Goal: Task Accomplishment & Management: Complete application form

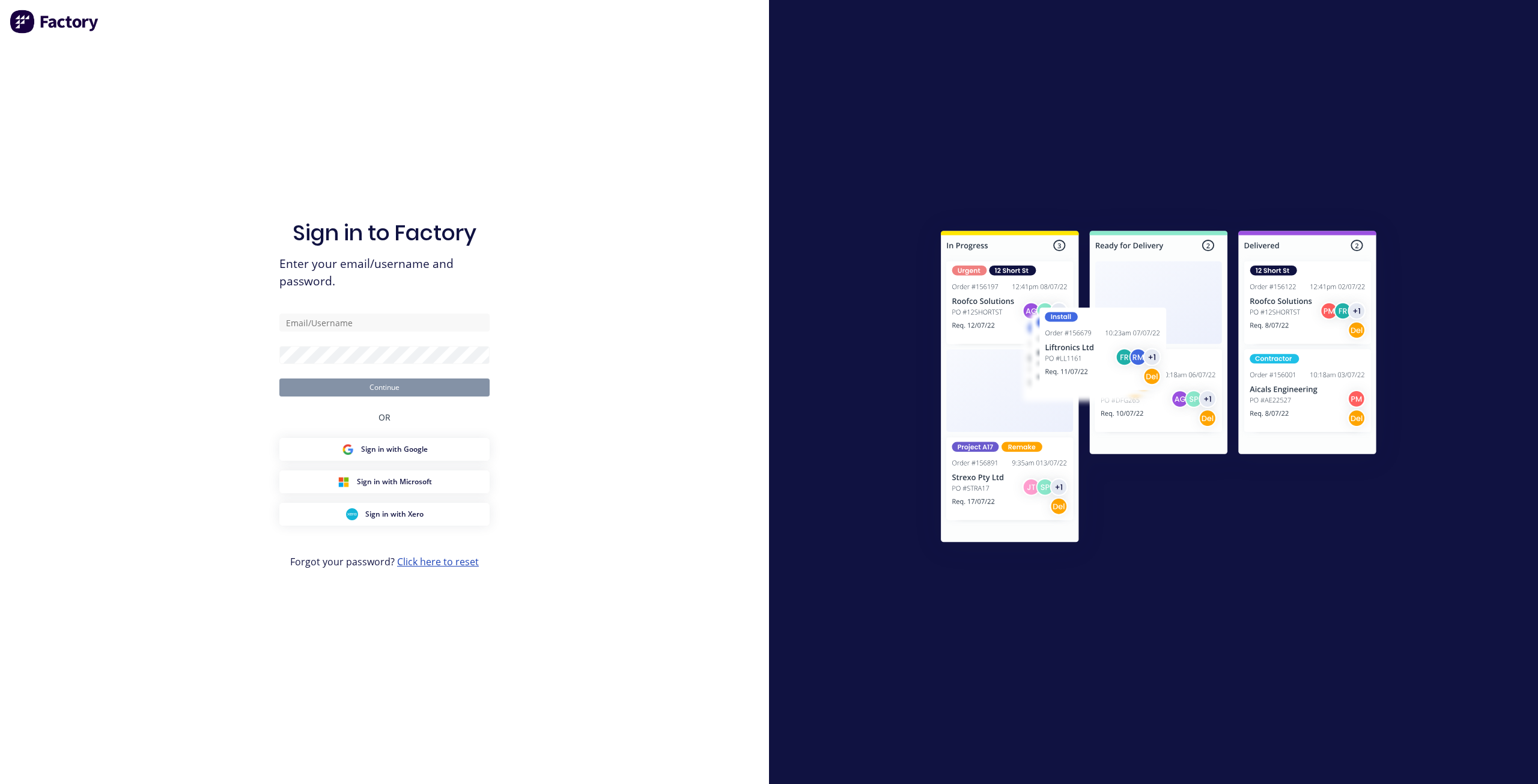
click at [442, 558] on link "Click here to reset" at bounding box center [438, 562] width 81 height 14
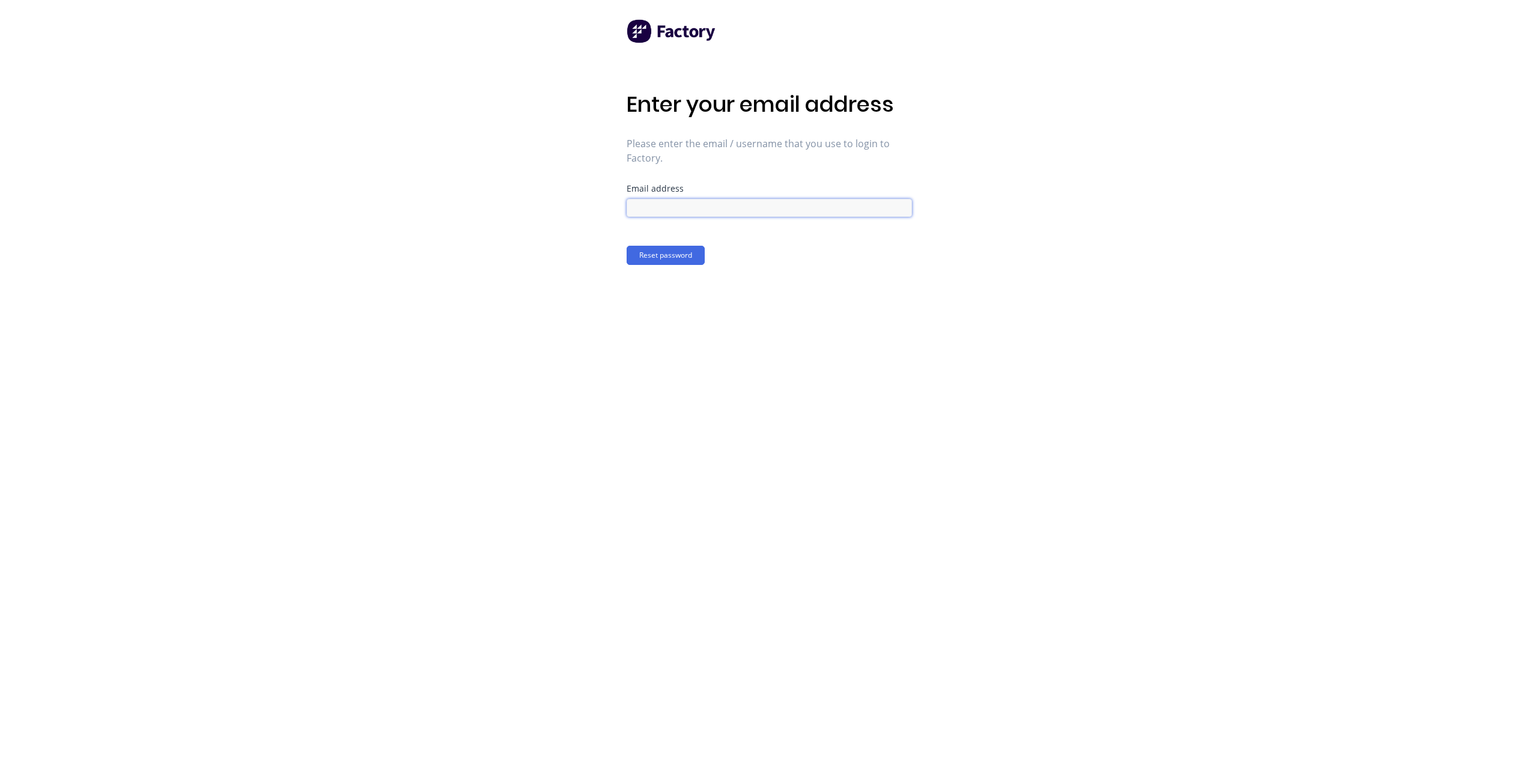
click at [671, 204] on input at bounding box center [769, 208] width 285 height 18
type input "[PERSON_NAME][EMAIL_ADDRESS][DOMAIN_NAME]"
click at [671, 259] on button "Reset password" at bounding box center [666, 255] width 78 height 19
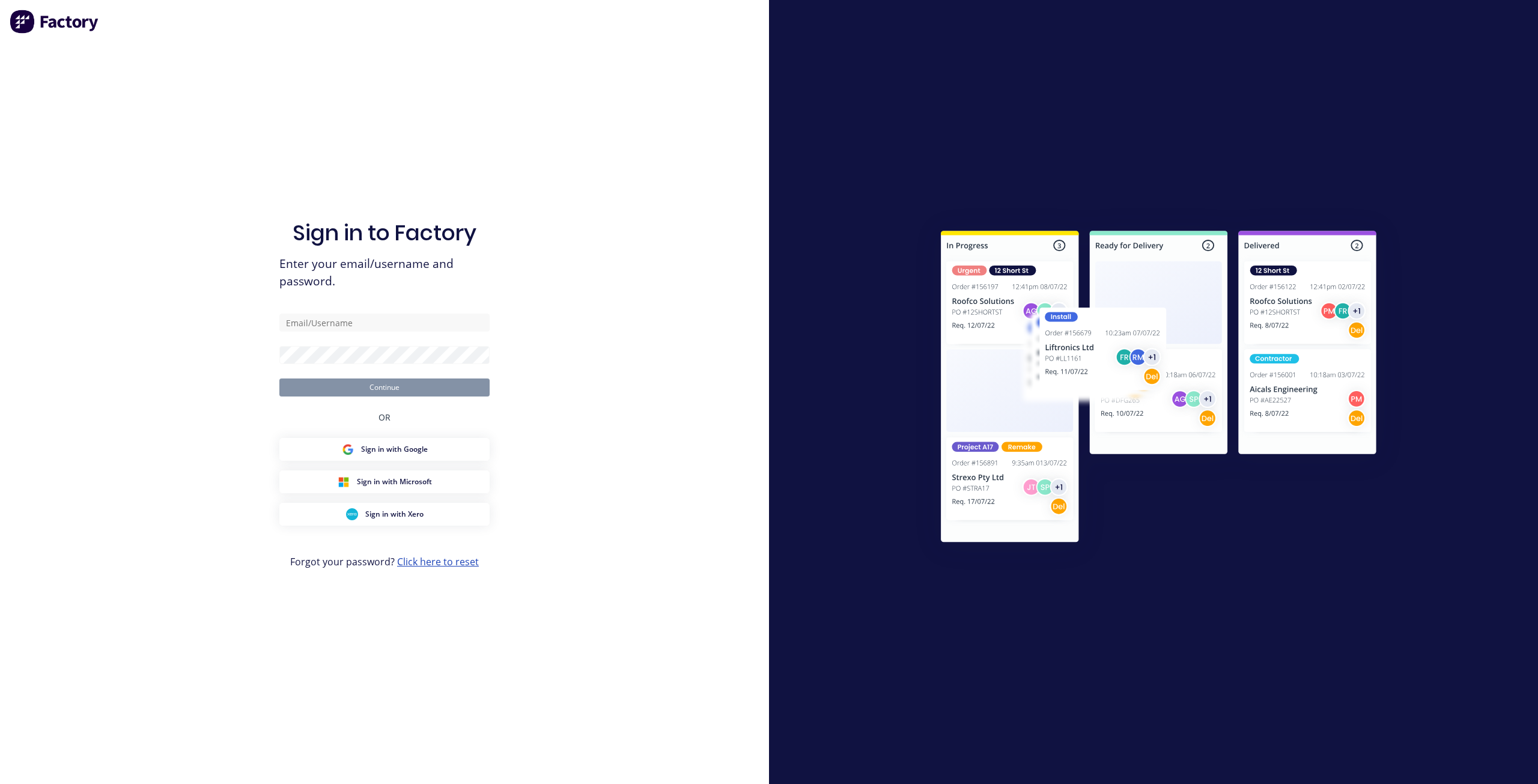
click at [427, 565] on link "Click here to reset" at bounding box center [438, 562] width 81 height 14
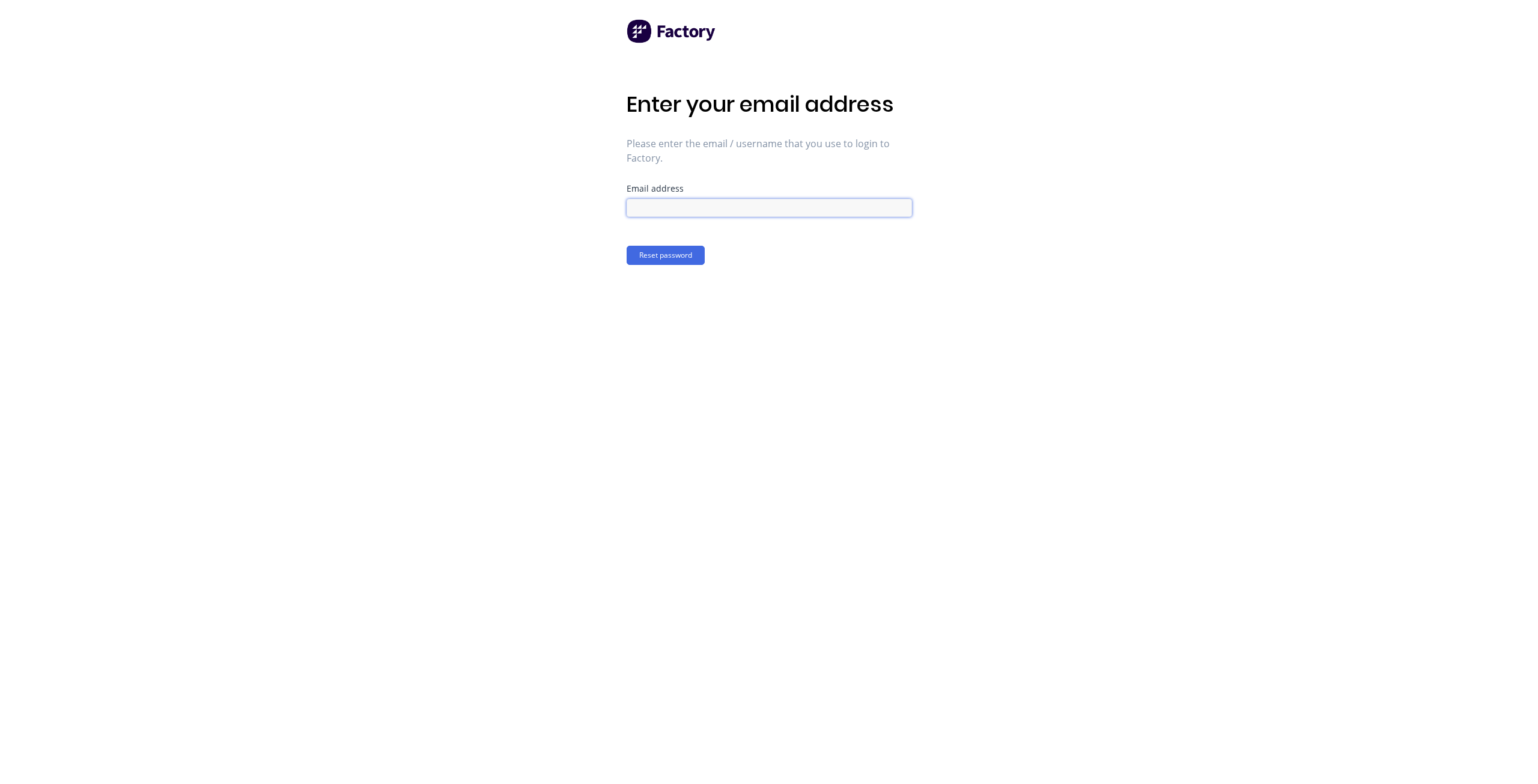
click at [704, 217] on form "Email address Reset password" at bounding box center [769, 225] width 285 height 81
paste input "[PERSON_NAME][EMAIL_ADDRESS][DOMAIN_NAME]"
click at [670, 207] on input "[PERSON_NAME][EMAIL_ADDRESS][DOMAIN_NAME]" at bounding box center [769, 208] width 285 height 18
type input "[PERSON_NAME][EMAIL_ADDRESS][DOMAIN_NAME]"
click at [681, 249] on button "Reset password" at bounding box center [666, 255] width 78 height 19
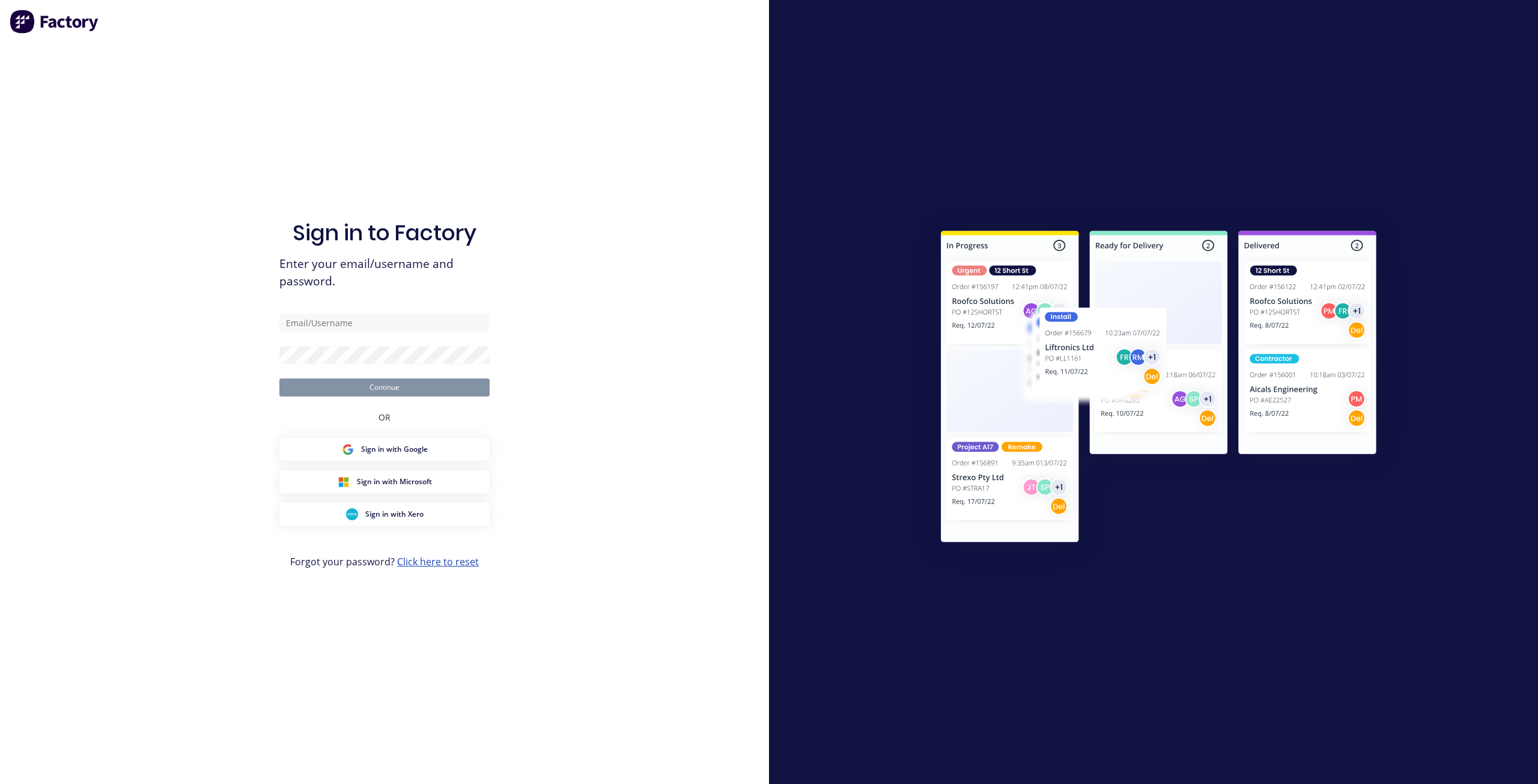
click at [445, 562] on link "Click here to reset" at bounding box center [438, 562] width 81 height 14
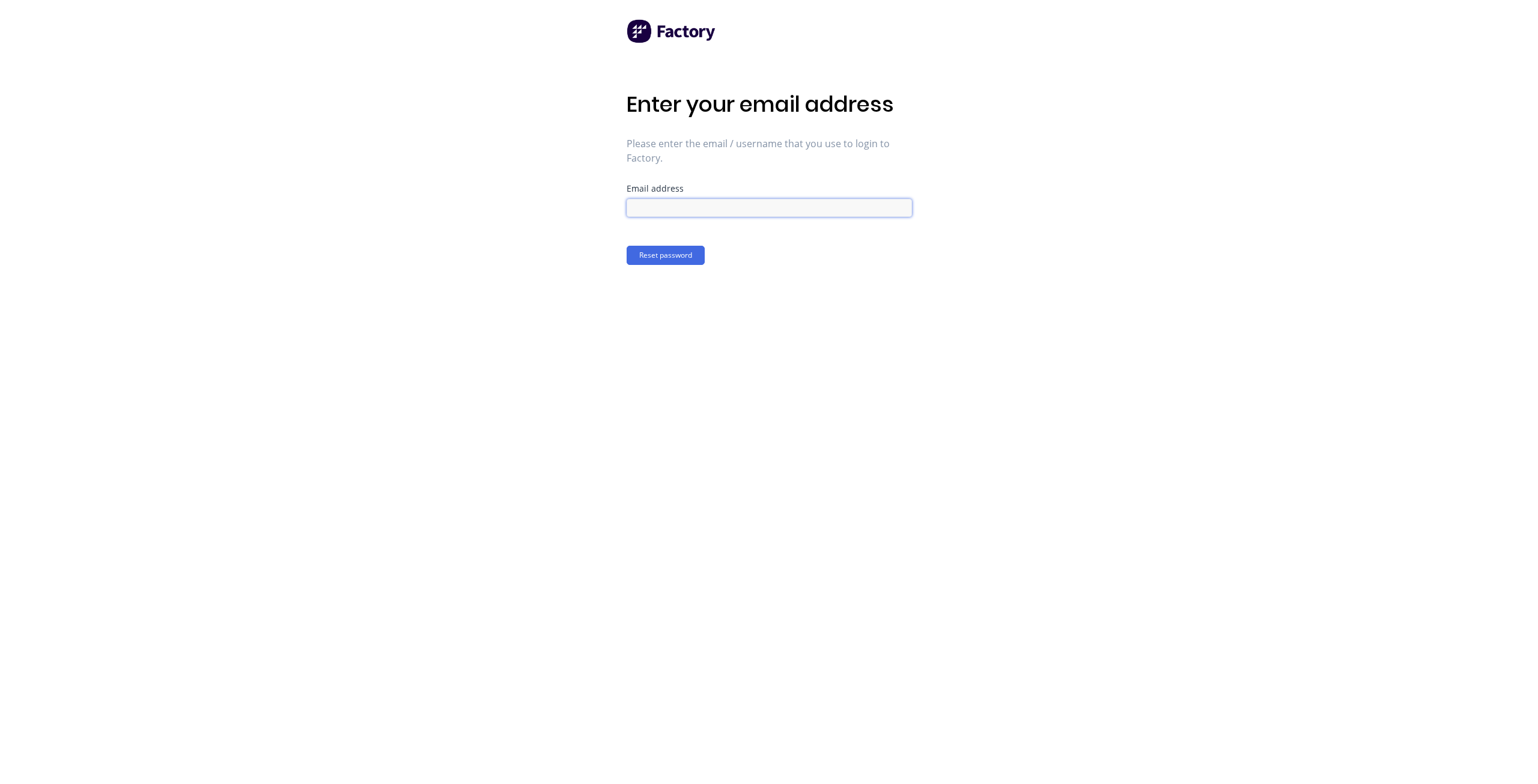
click at [724, 216] on input at bounding box center [769, 208] width 285 height 18
paste input "[PERSON_NAME][EMAIL_ADDRESS][DOMAIN_NAME]"
click at [669, 204] on input "[PERSON_NAME][EMAIL_ADDRESS][DOMAIN_NAME]" at bounding box center [769, 208] width 285 height 18
type input "[PERSON_NAME][EMAIL_ADDRESS][DOMAIN_NAME]"
click at [665, 261] on button "Reset password" at bounding box center [666, 255] width 78 height 19
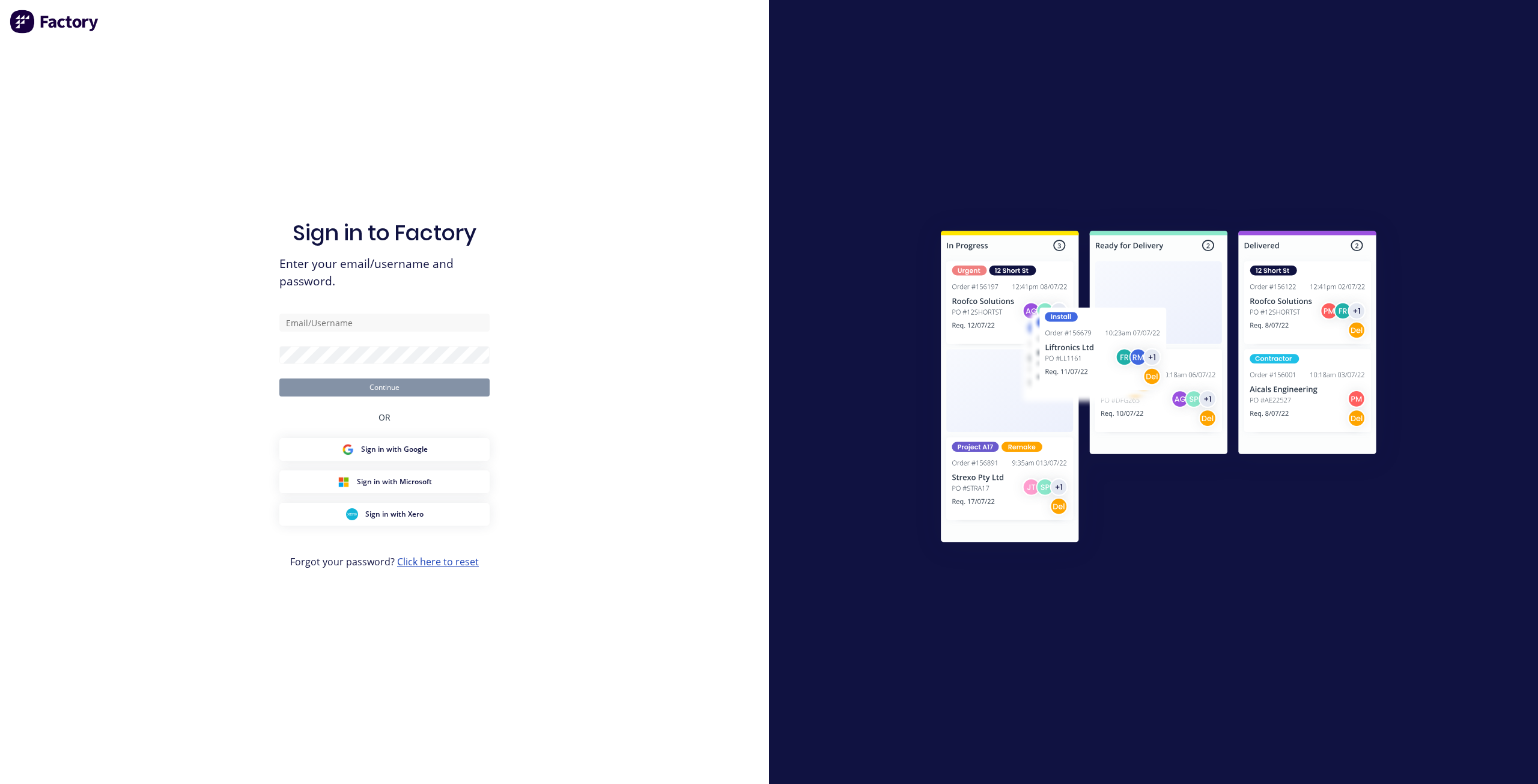
click at [431, 562] on link "Click here to reset" at bounding box center [438, 562] width 81 height 14
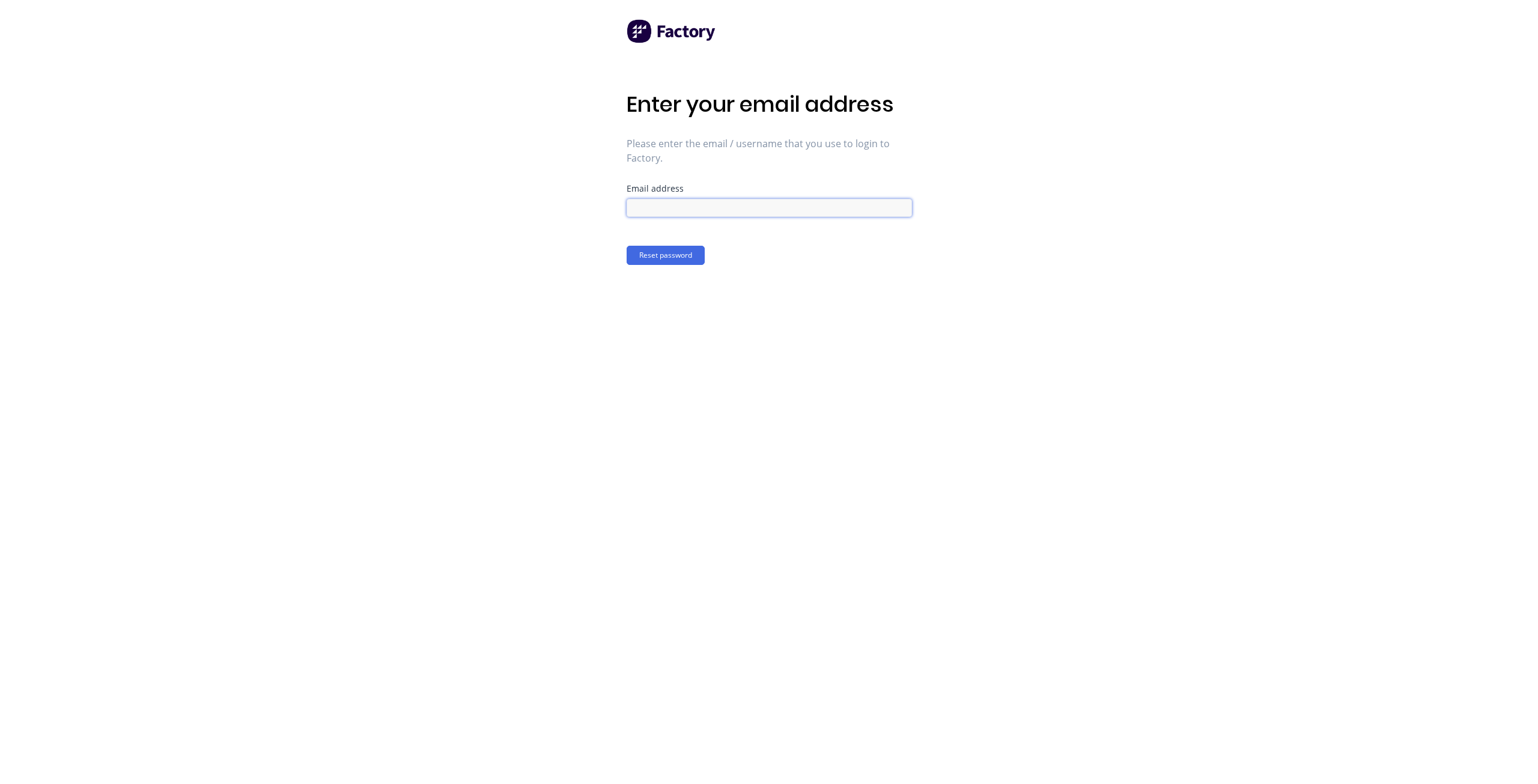
click at [674, 205] on input at bounding box center [769, 208] width 285 height 18
paste input "[PERSON_NAME][EMAIL_ADDRESS][DOMAIN_NAME]"
drag, startPoint x: 654, startPoint y: 206, endPoint x: 566, endPoint y: 191, distance: 89.3
click at [575, 197] on div "Enter your email address Please enter the email / username that you use to logi…" at bounding box center [769, 392] width 1538 height 784
type input "[EMAIL_ADDRESS][DOMAIN_NAME]"
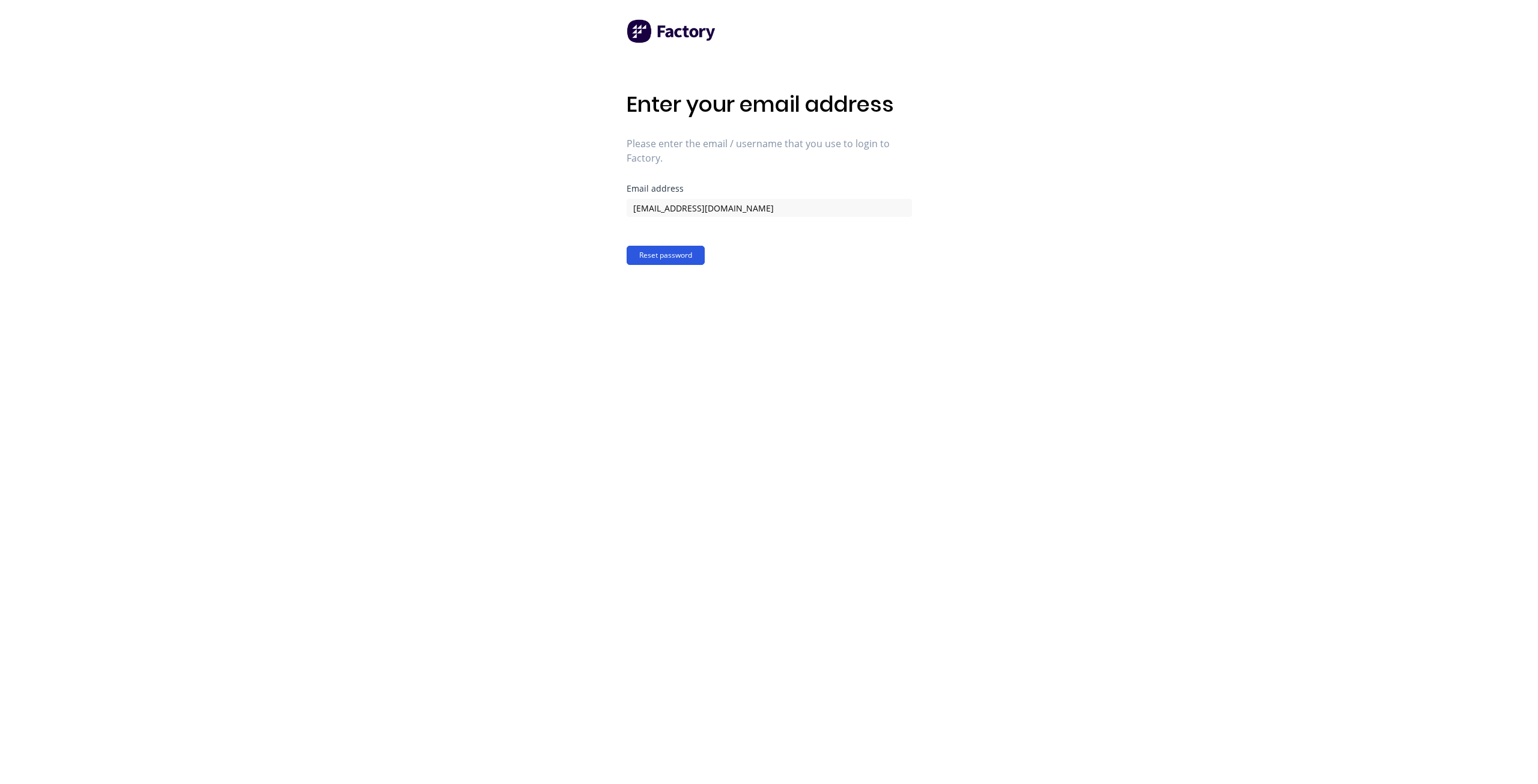
click at [663, 252] on button "Reset password" at bounding box center [666, 255] width 78 height 19
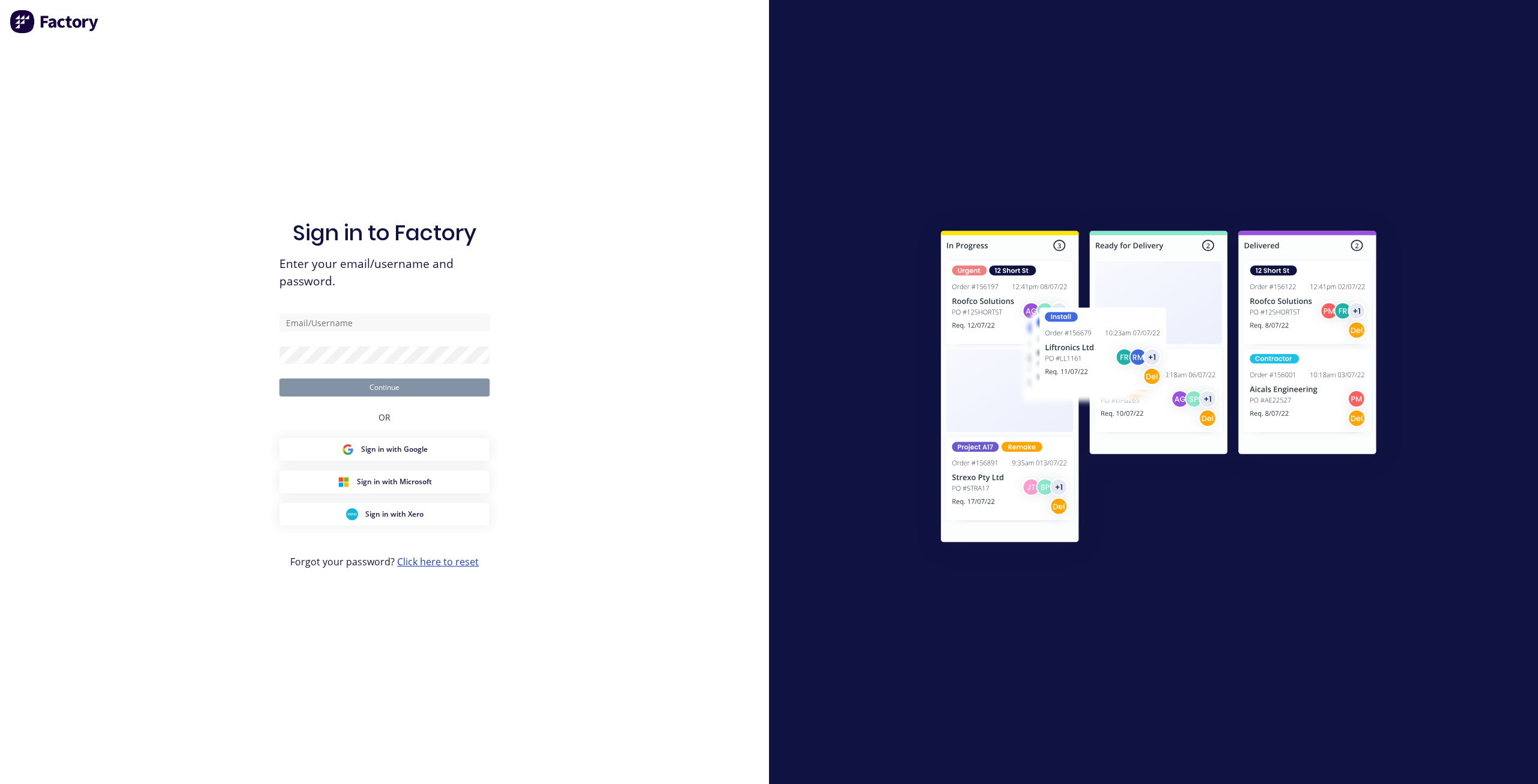
click at [456, 565] on link "Click here to reset" at bounding box center [438, 562] width 81 height 14
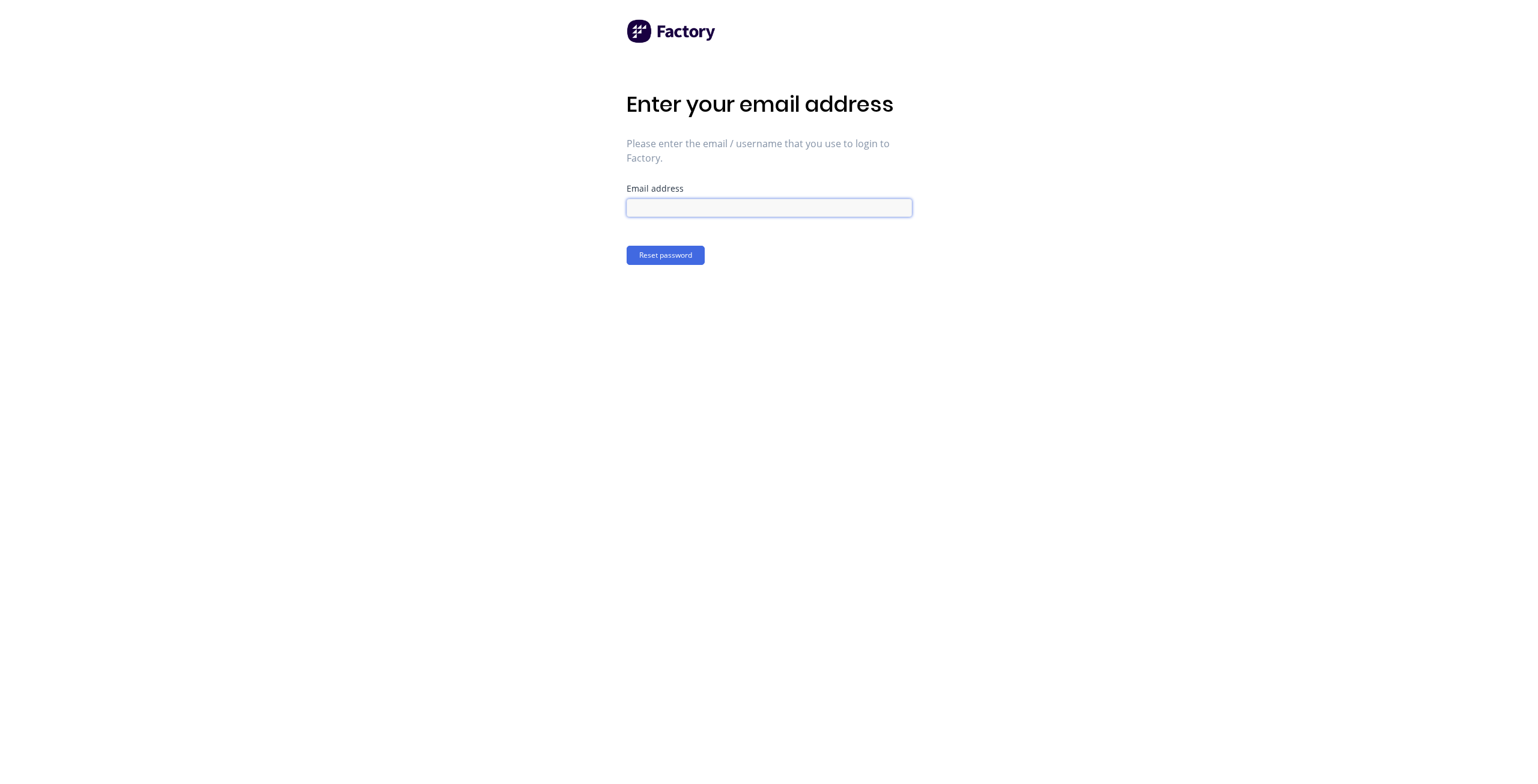
click at [686, 211] on input at bounding box center [769, 208] width 285 height 18
paste input "[EMAIL_ADDRESS][DOMAIN_NAME]"
click at [665, 205] on input "[EMAIL_ADDRESS][DOMAIN_NAME]" at bounding box center [769, 208] width 285 height 18
type input "[EMAIL_ADDRESS][DOMAIN_NAME]"
click at [675, 254] on button "Reset password" at bounding box center [666, 255] width 78 height 19
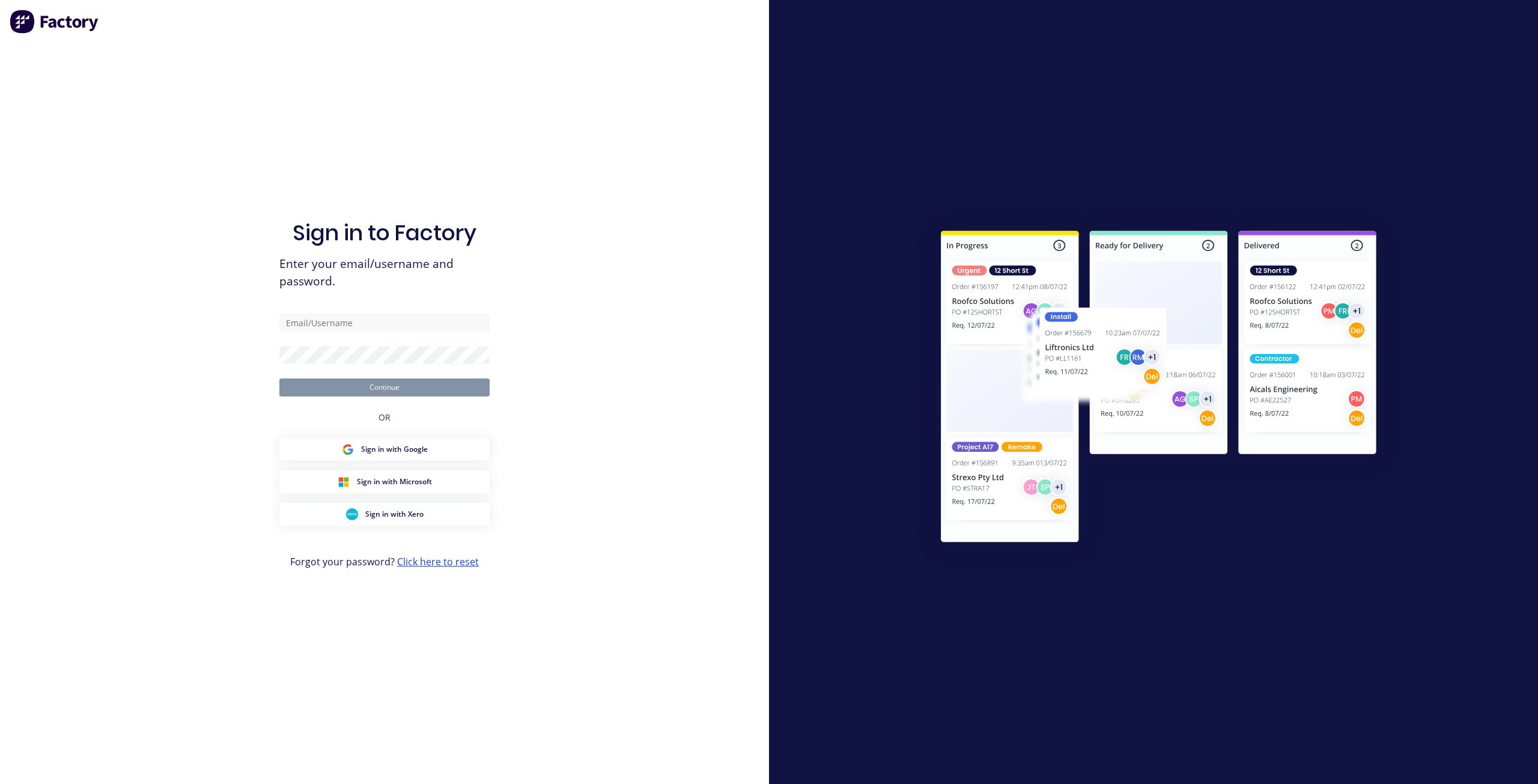
click at [443, 556] on link "Click here to reset" at bounding box center [438, 562] width 81 height 14
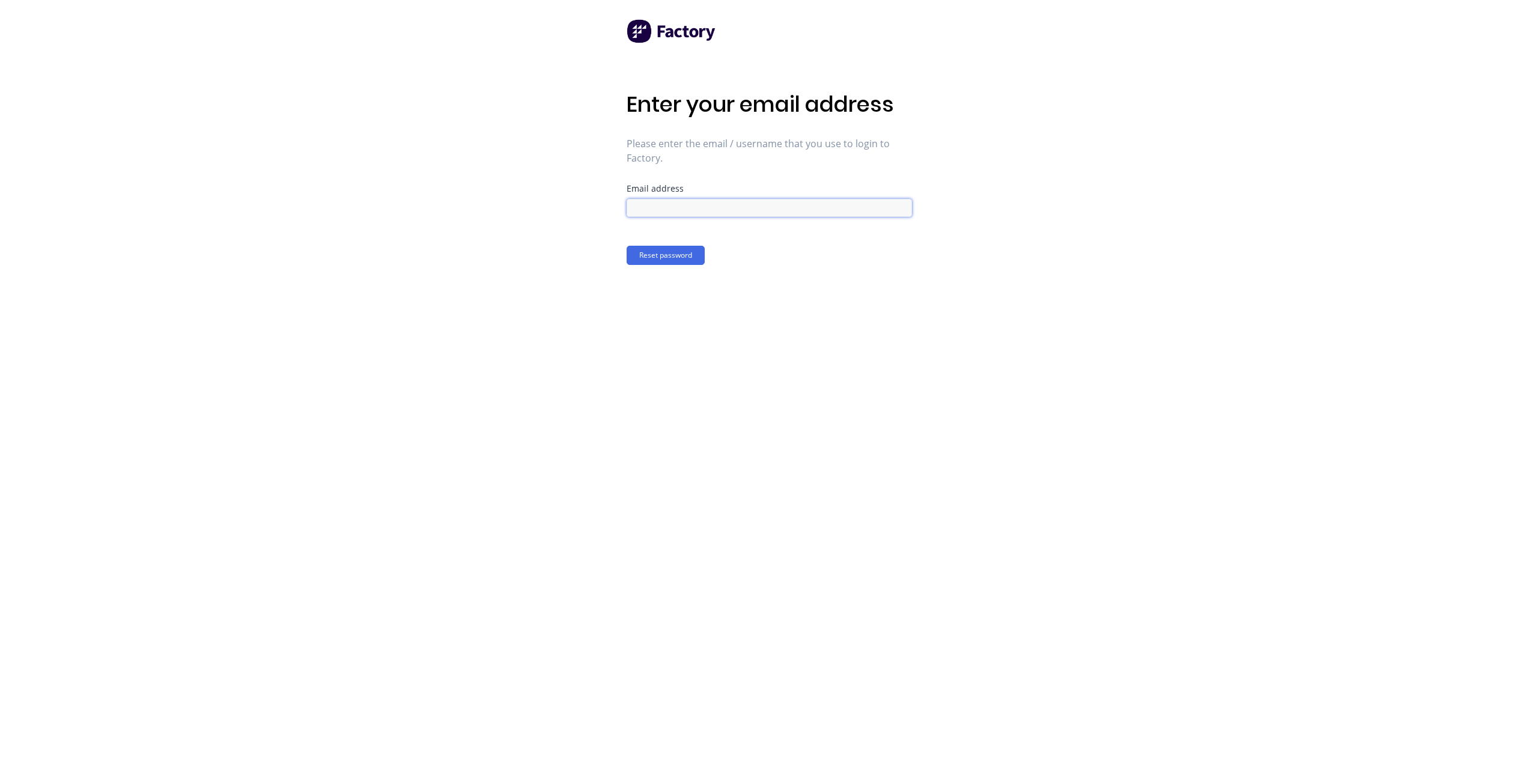
click at [670, 211] on input at bounding box center [769, 208] width 285 height 18
paste input "[EMAIL_ADDRESS][DOMAIN_NAME]"
click at [655, 207] on input "[EMAIL_ADDRESS][DOMAIN_NAME]" at bounding box center [769, 208] width 285 height 18
type input "[EMAIL_ADDRESS][DOMAIN_NAME]"
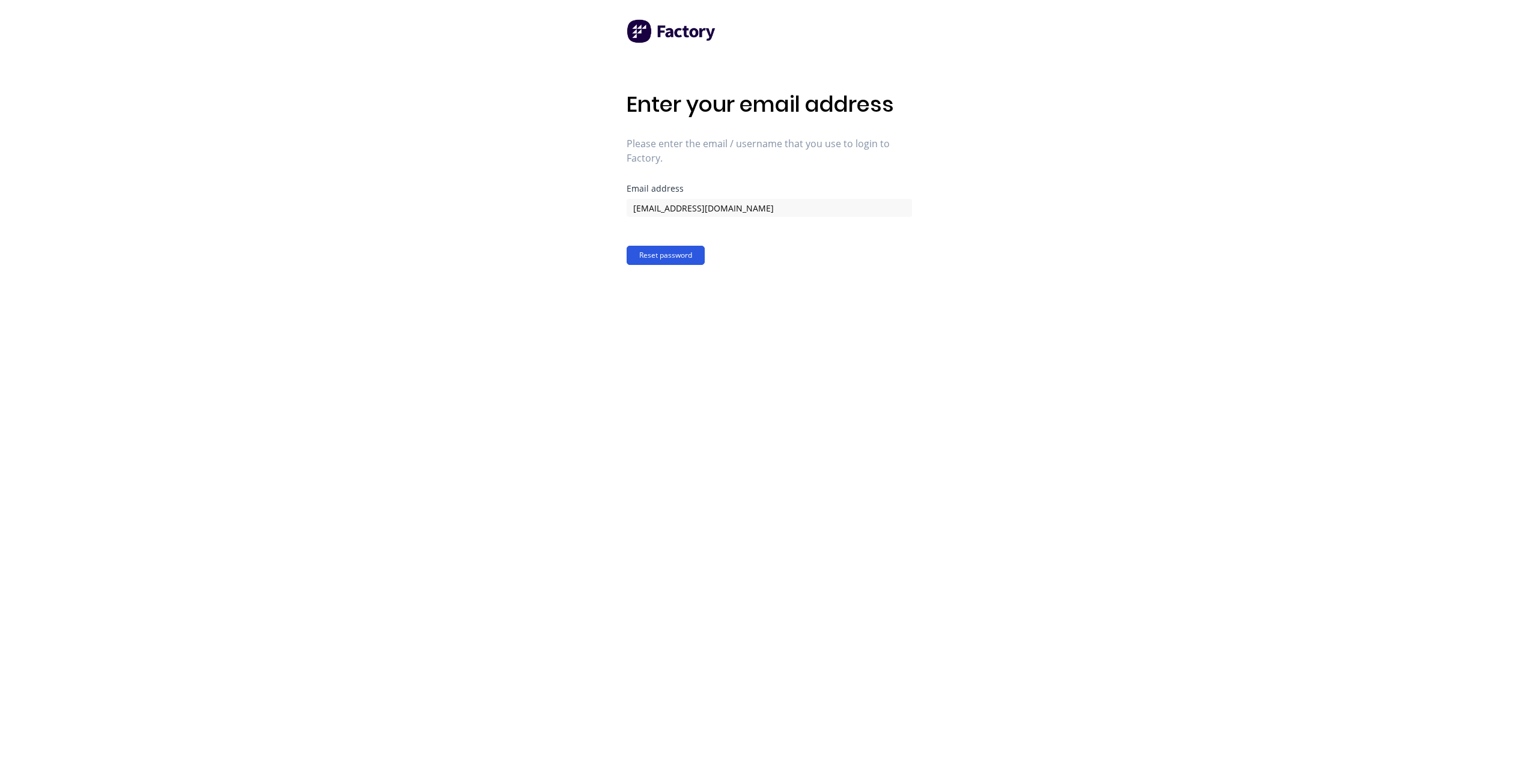
click at [686, 256] on button "Reset password" at bounding box center [666, 255] width 78 height 19
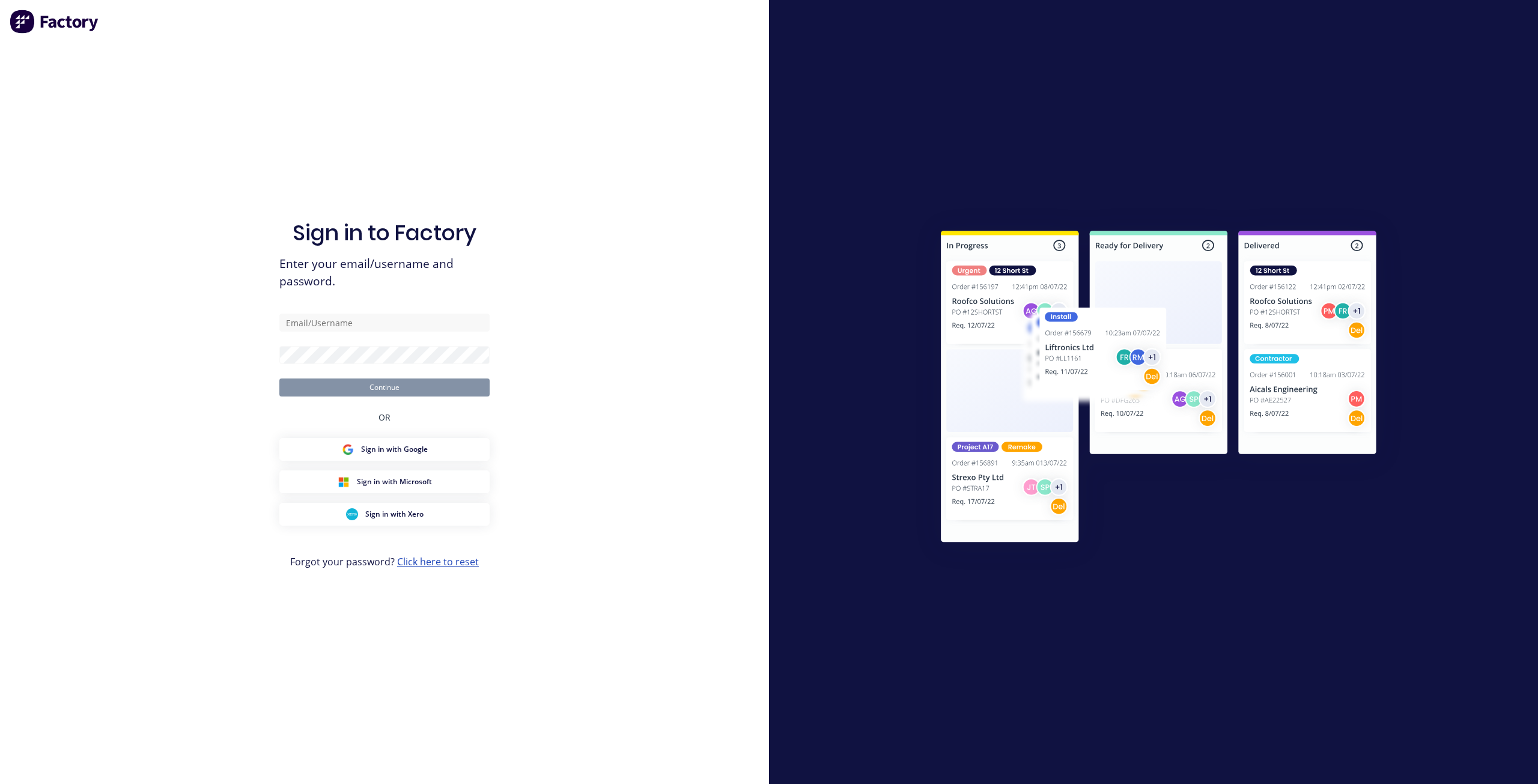
click at [446, 565] on link "Click here to reset" at bounding box center [438, 562] width 81 height 14
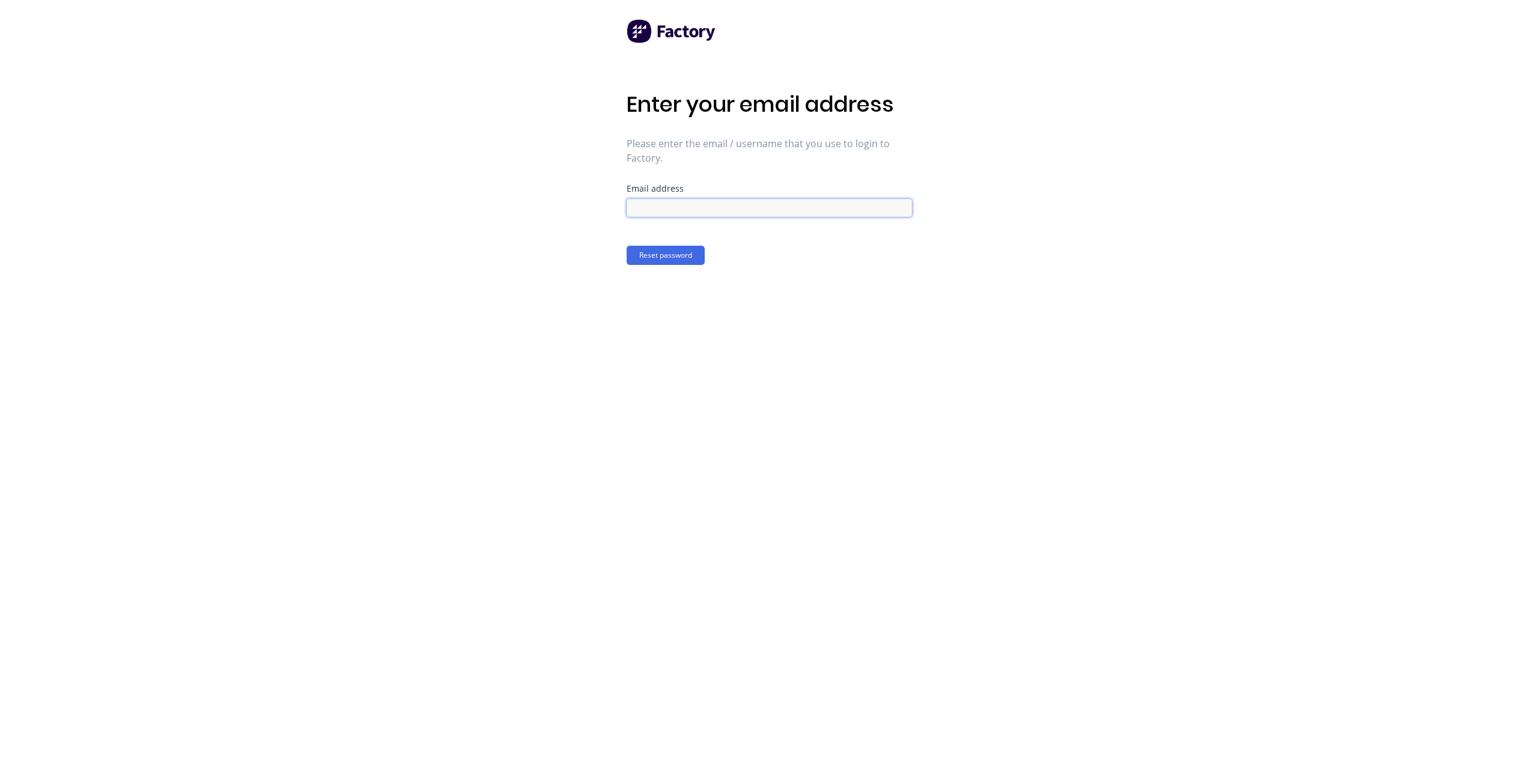
click at [666, 202] on input at bounding box center [769, 208] width 285 height 18
type input "o"
paste input "[EMAIL_ADDRESS][DOMAIN_NAME]"
click at [643, 207] on input "[EMAIL_ADDRESS][DOMAIN_NAME]" at bounding box center [769, 208] width 285 height 18
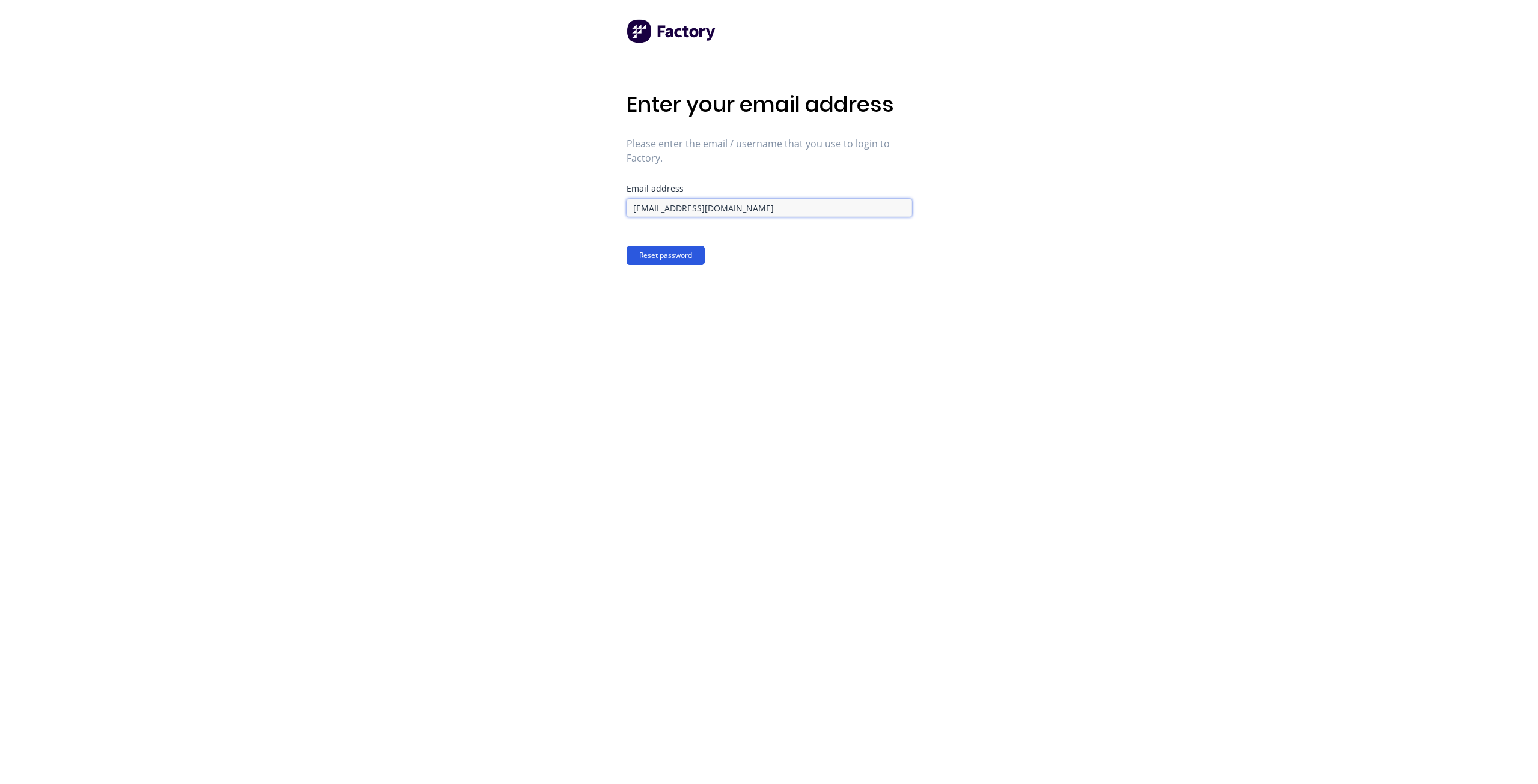
type input "[EMAIL_ADDRESS][DOMAIN_NAME]"
click at [667, 249] on button "Reset password" at bounding box center [666, 255] width 78 height 19
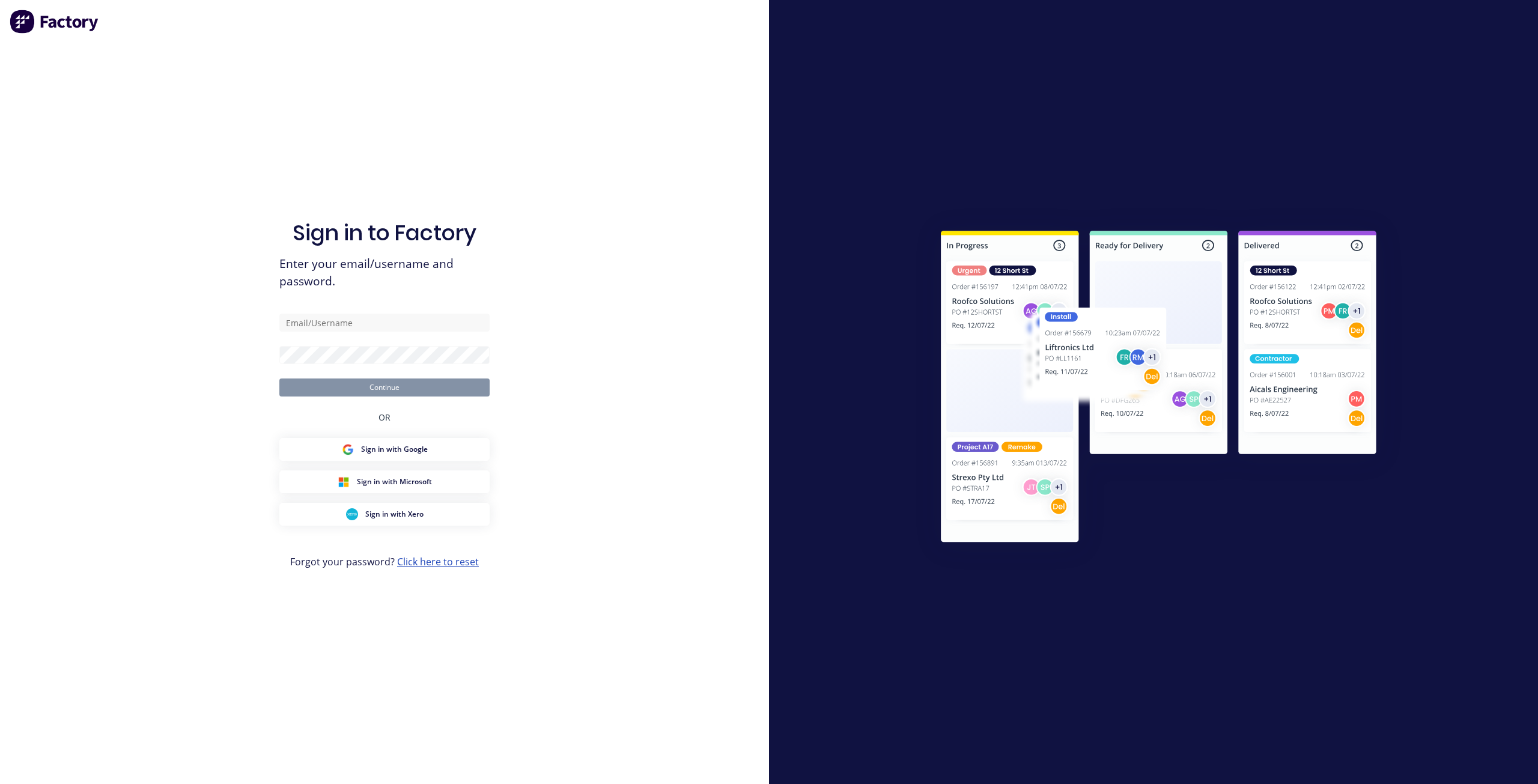
click at [455, 568] on link "Click here to reset" at bounding box center [438, 562] width 81 height 14
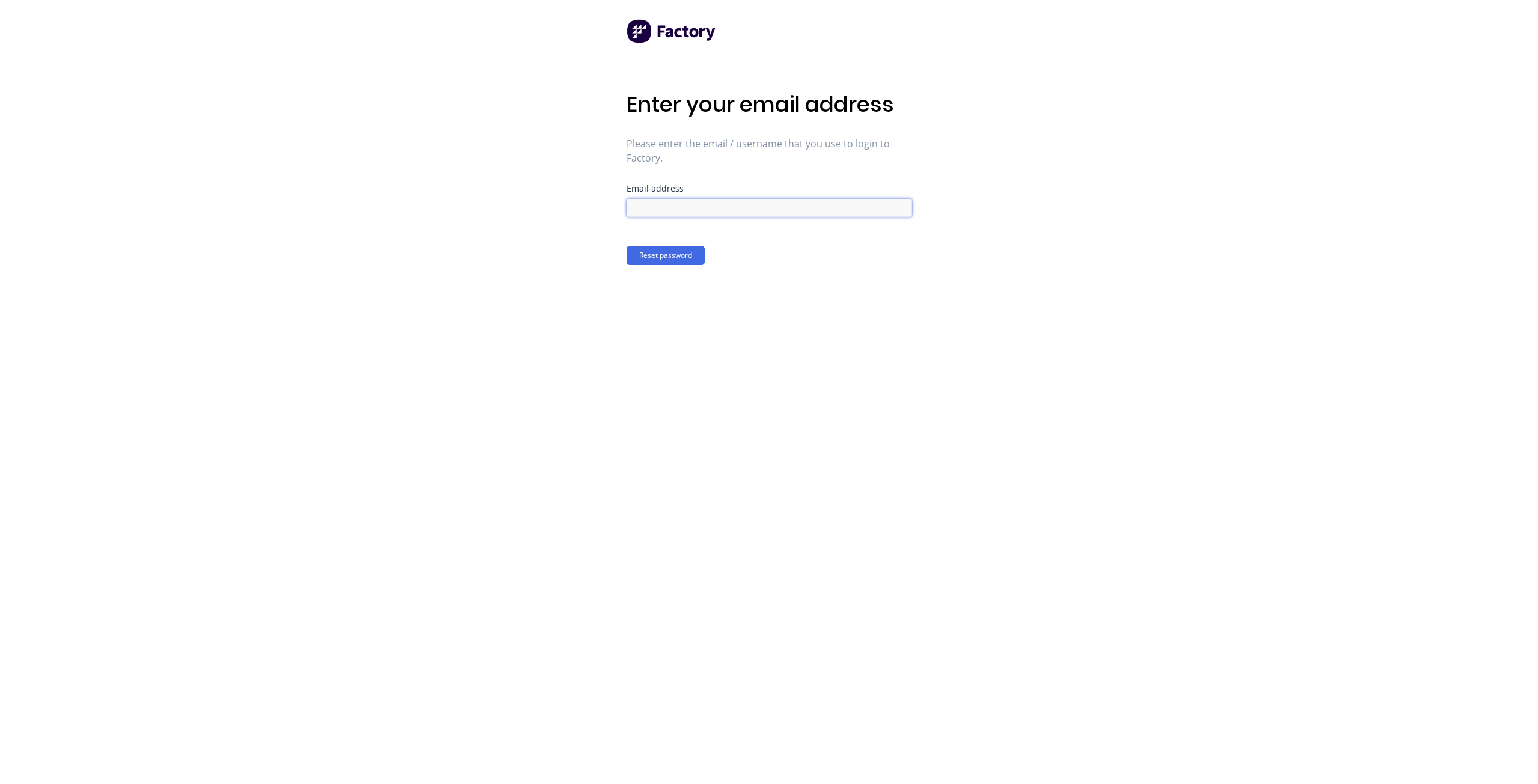
click at [701, 201] on input at bounding box center [769, 208] width 285 height 18
paste input "[EMAIL_ADDRESS][DOMAIN_NAME]"
click at [669, 207] on input "[EMAIL_ADDRESS][DOMAIN_NAME]" at bounding box center [769, 208] width 285 height 18
type input "[EMAIL_ADDRESS][DOMAIN_NAME]"
click at [666, 263] on button "Reset password" at bounding box center [666, 255] width 78 height 19
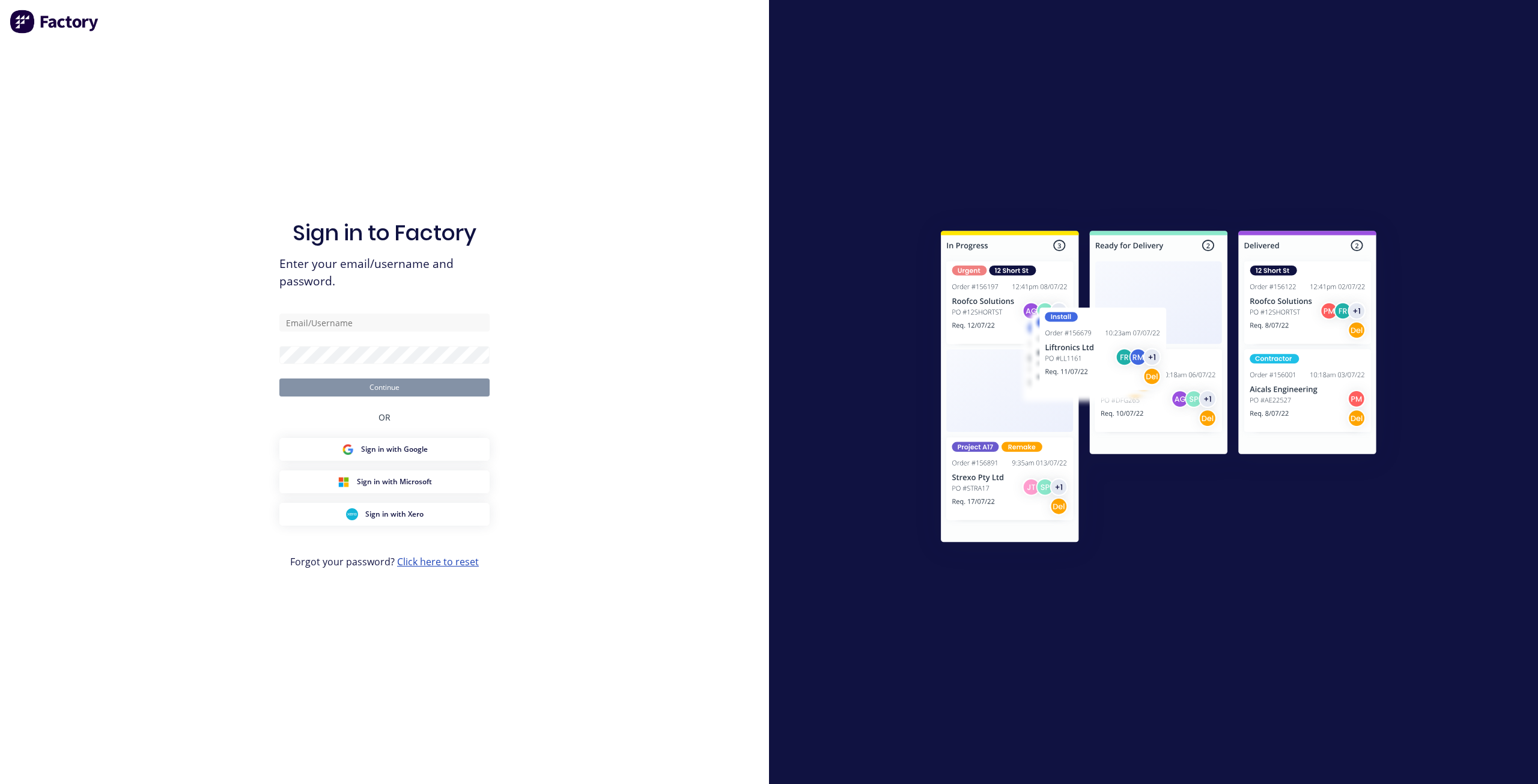
click at [468, 561] on link "Click here to reset" at bounding box center [438, 562] width 81 height 14
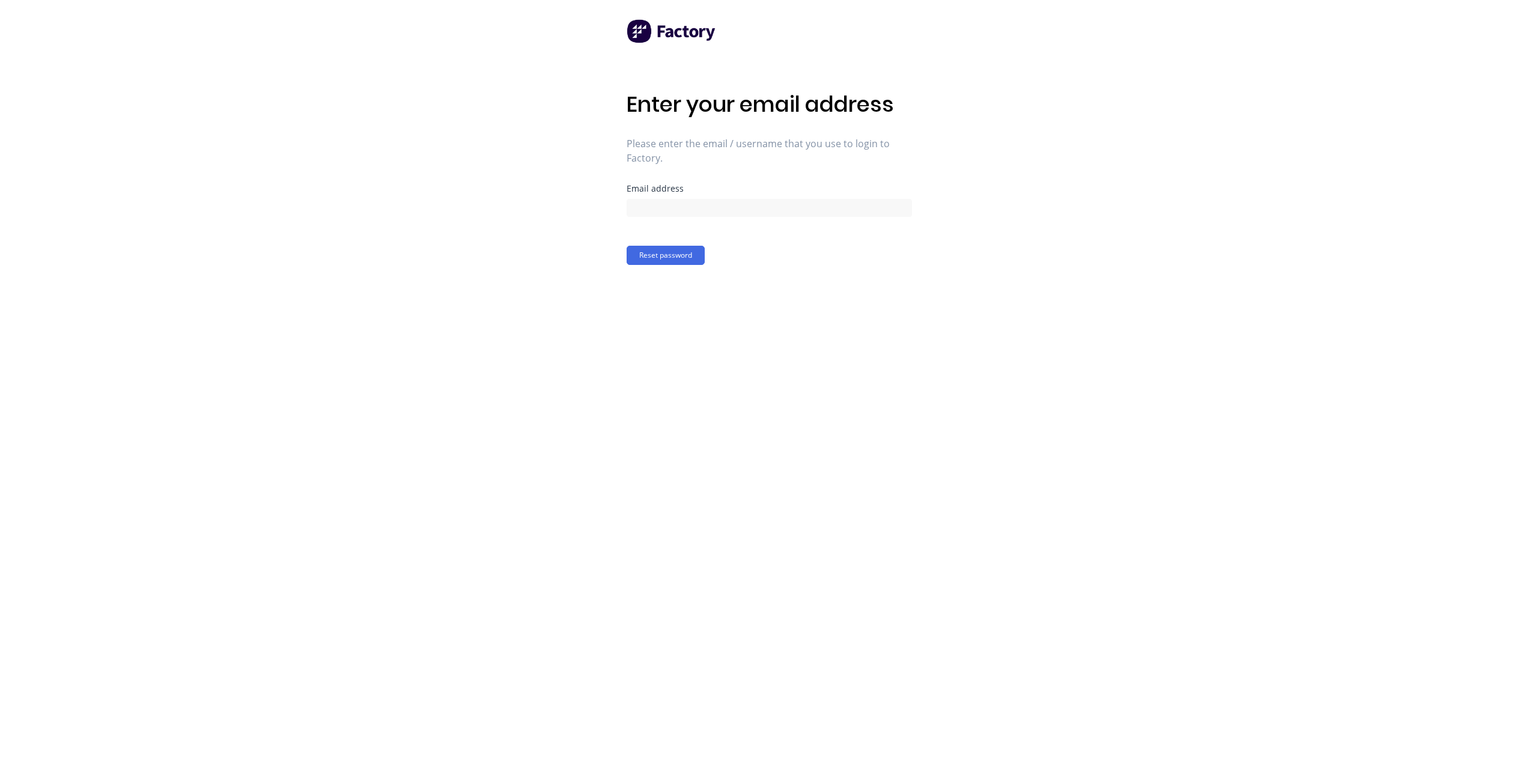
click at [677, 193] on div "Email address" at bounding box center [769, 188] width 285 height 8
click at [677, 205] on input at bounding box center [769, 208] width 285 height 18
paste input "[EMAIL_ADDRESS][DOMAIN_NAME]"
click at [669, 202] on input "[EMAIL_ADDRESS][DOMAIN_NAME]" at bounding box center [769, 208] width 285 height 18
type input "[EMAIL_ADDRESS][DOMAIN_NAME]"
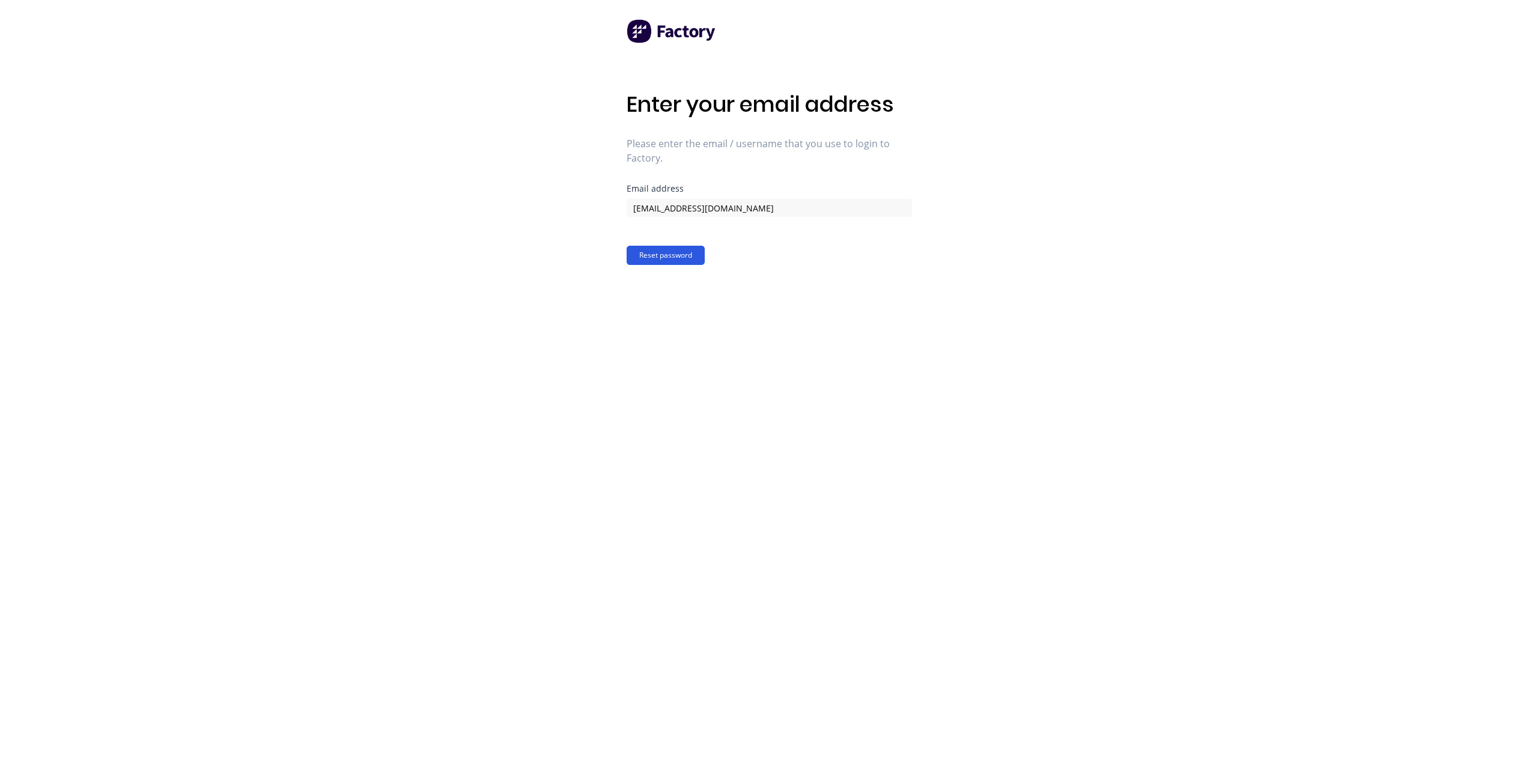
click at [680, 256] on button "Reset password" at bounding box center [666, 255] width 78 height 19
